Goal: Ask a question

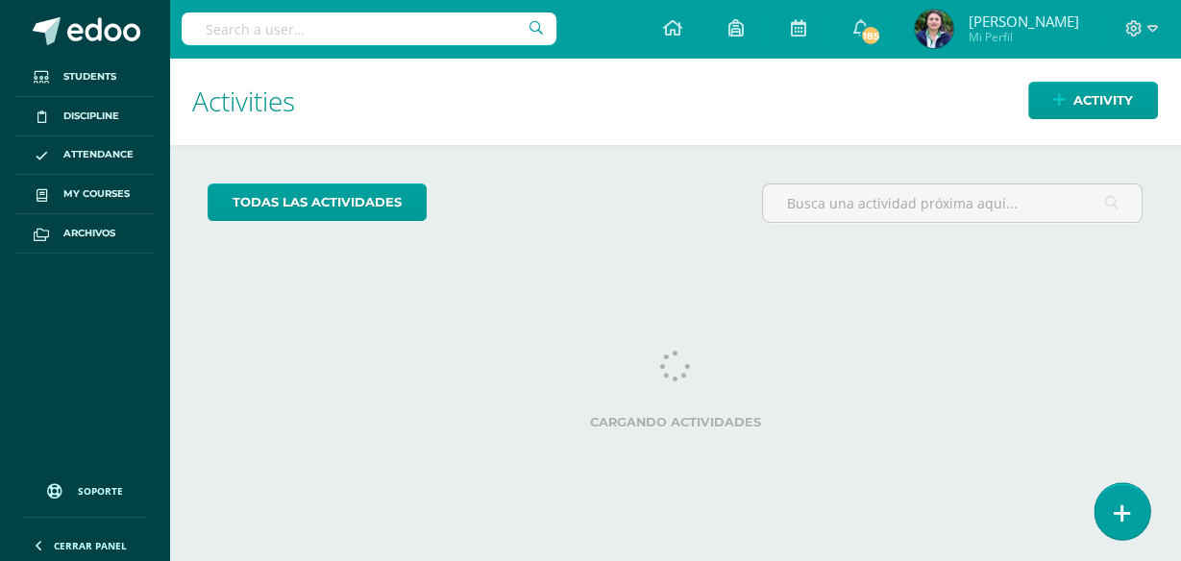
click at [1119, 518] on icon at bounding box center [1121, 513] width 17 height 22
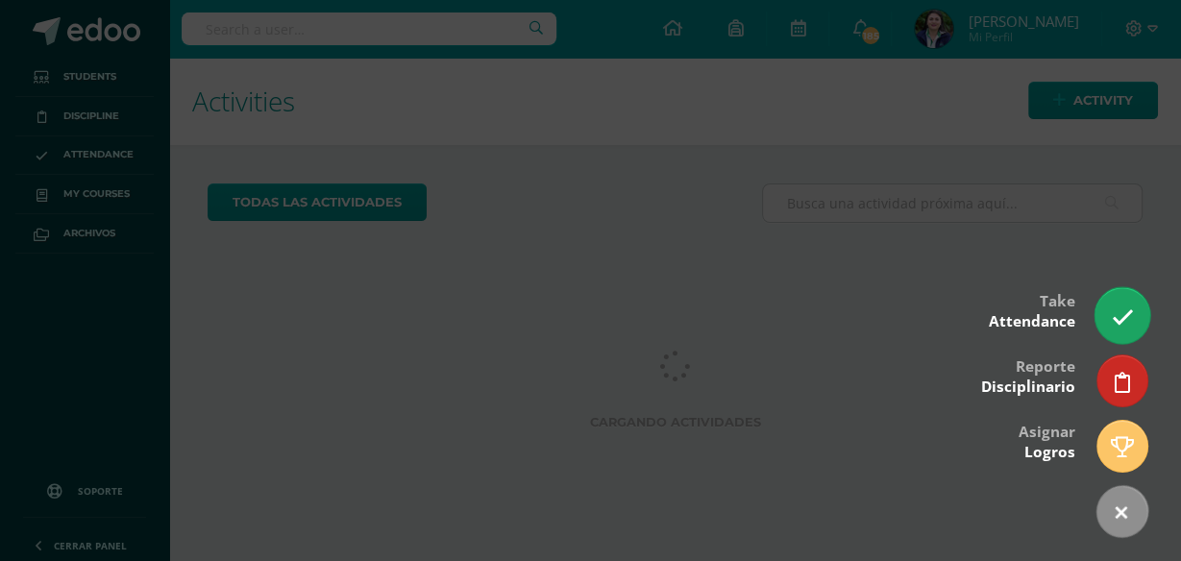
click at [1117, 325] on icon at bounding box center [1122, 317] width 22 height 22
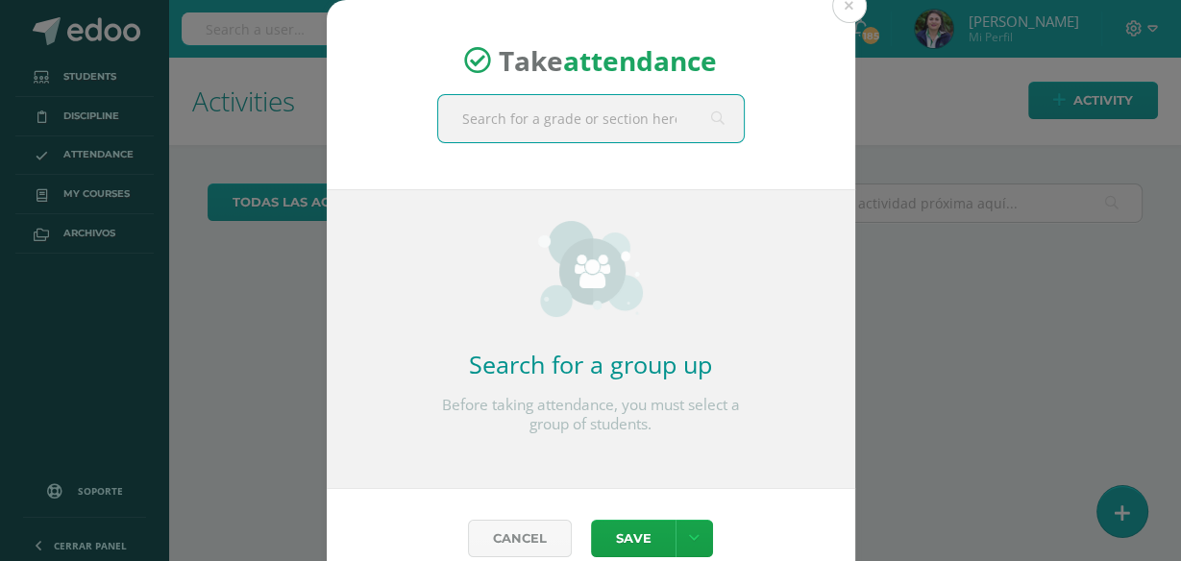
click at [475, 124] on input "text" at bounding box center [590, 118] width 305 height 47
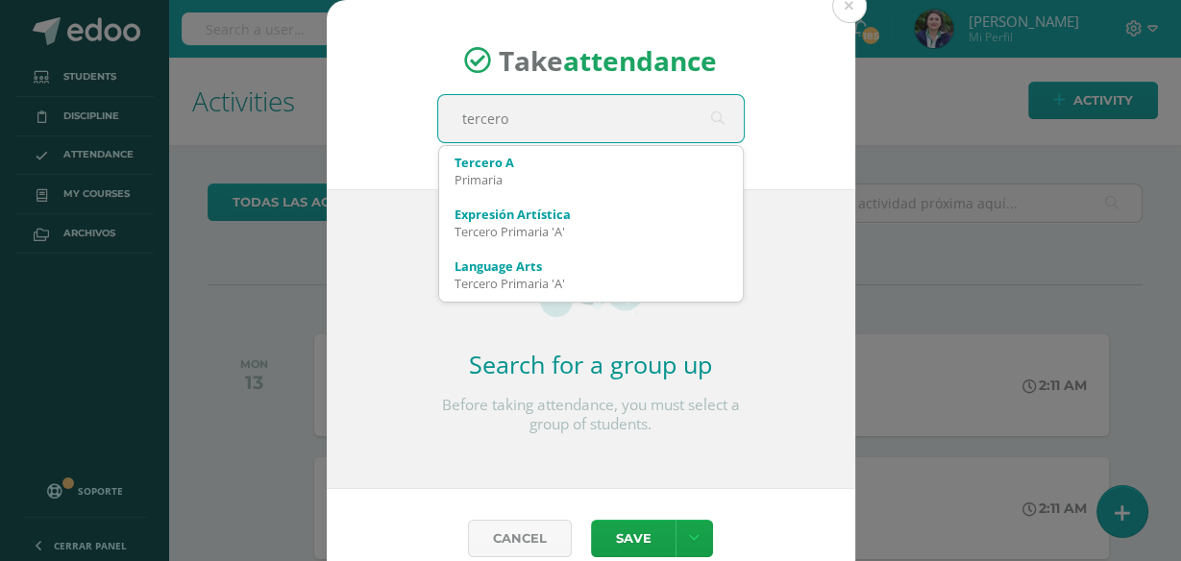
type input "tercero a"
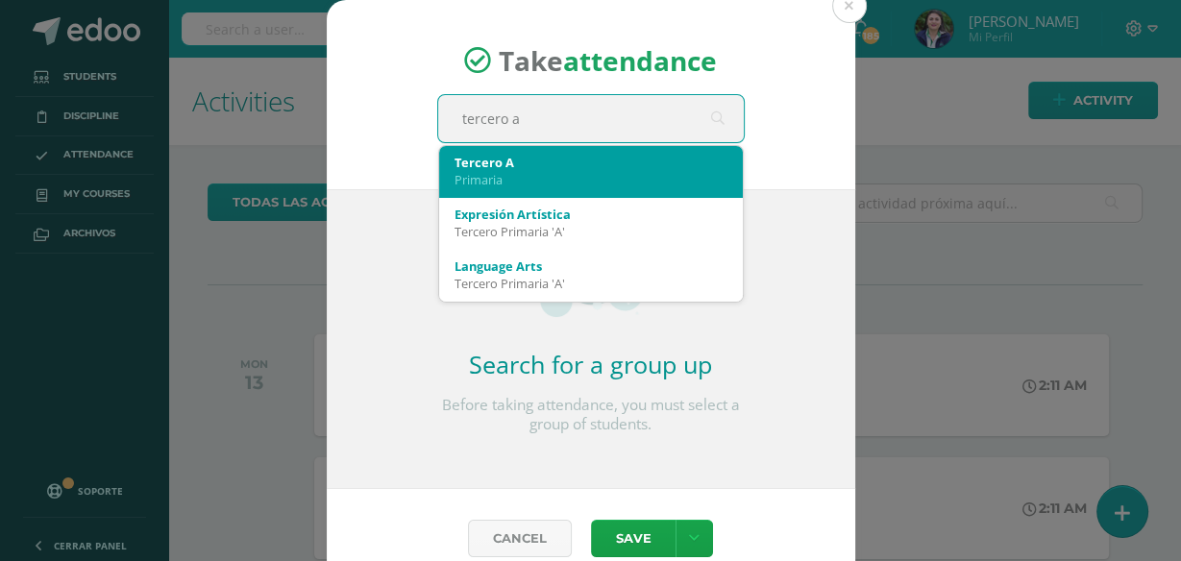
click at [468, 162] on div "Tercero A" at bounding box center [590, 162] width 273 height 17
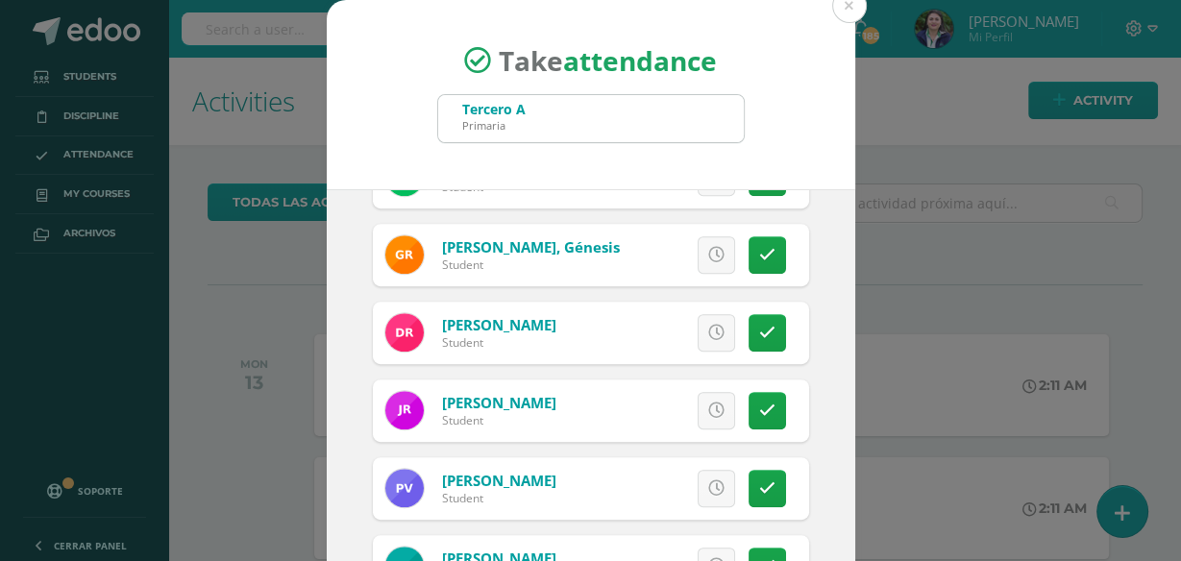
scroll to position [163, 0]
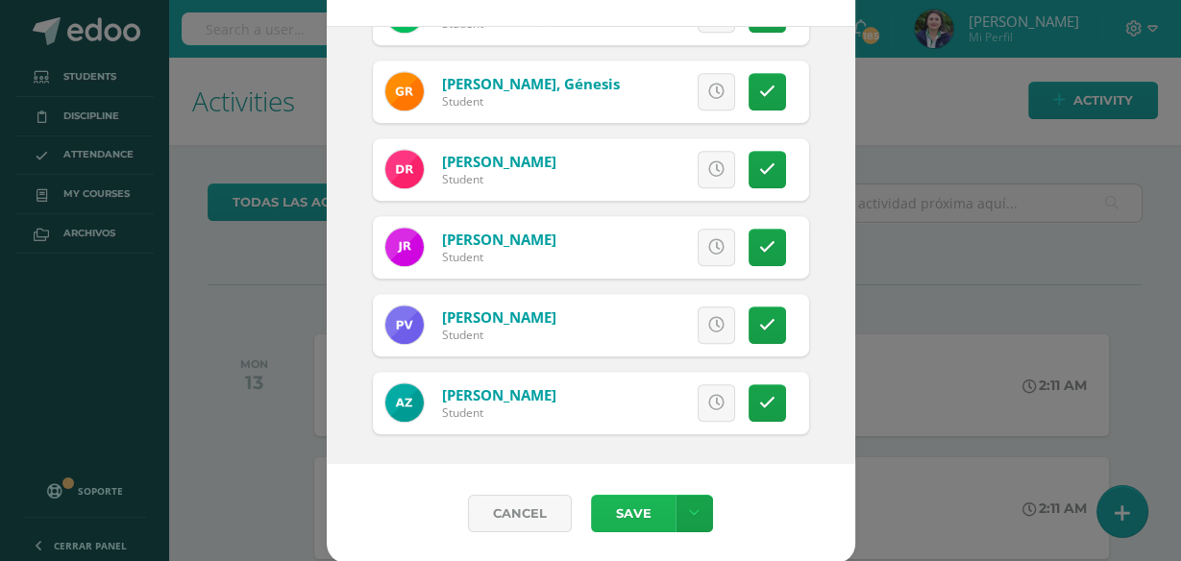
click at [615, 510] on button "Save" at bounding box center [633, 513] width 85 height 37
